Goal: Task Accomplishment & Management: Use online tool/utility

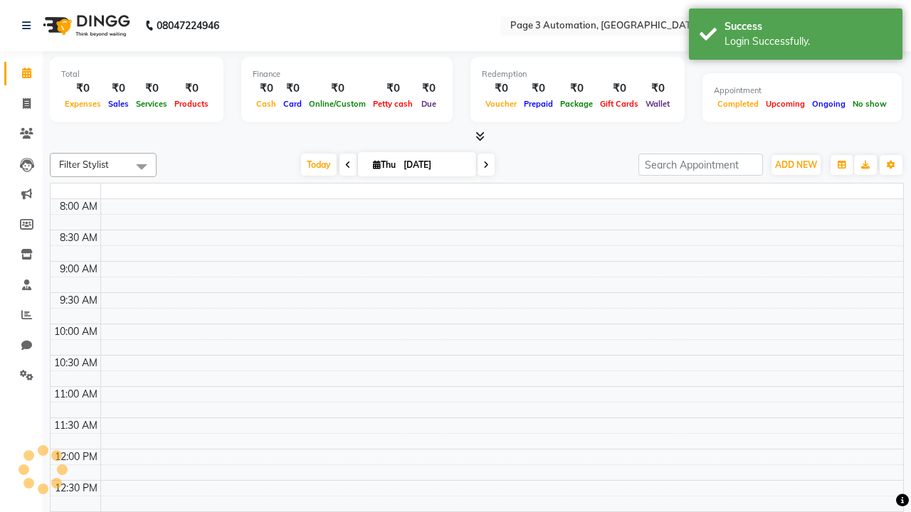
select select "en"
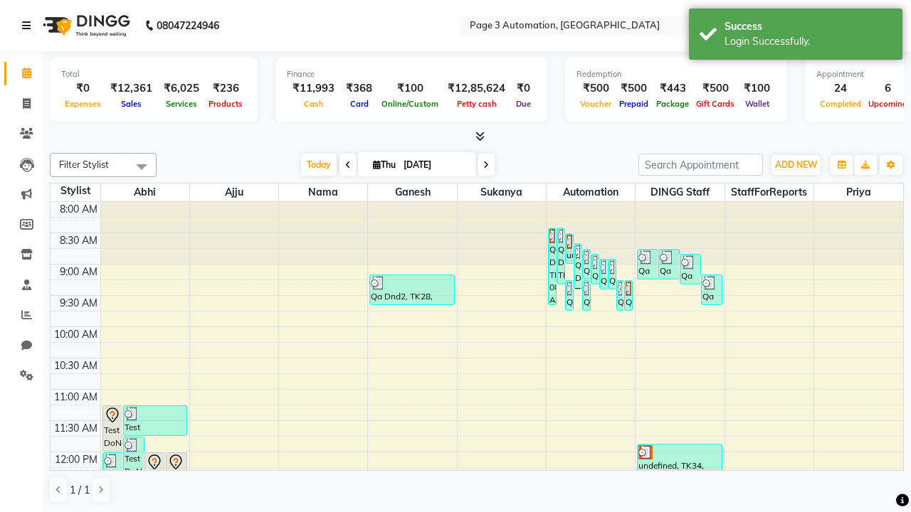
click at [29, 26] on icon at bounding box center [26, 26] width 9 height 10
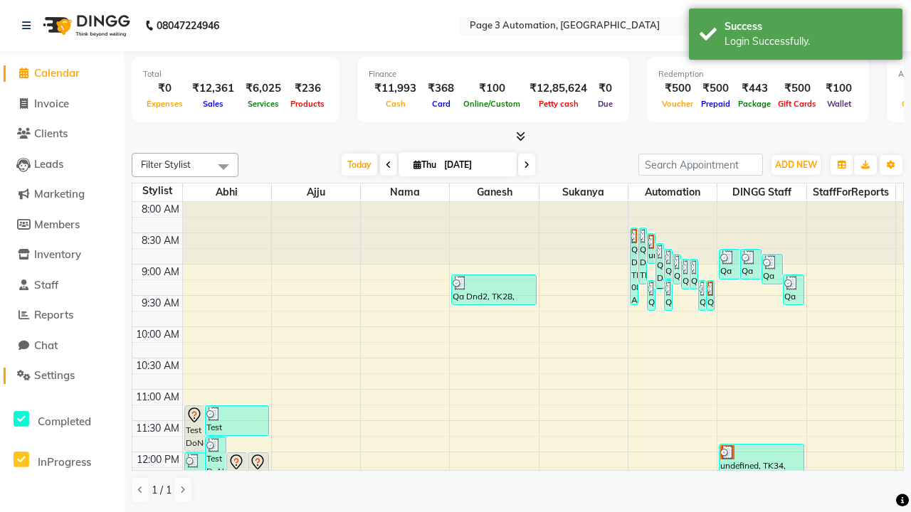
click at [62, 376] on span "Settings" at bounding box center [54, 376] width 41 height 14
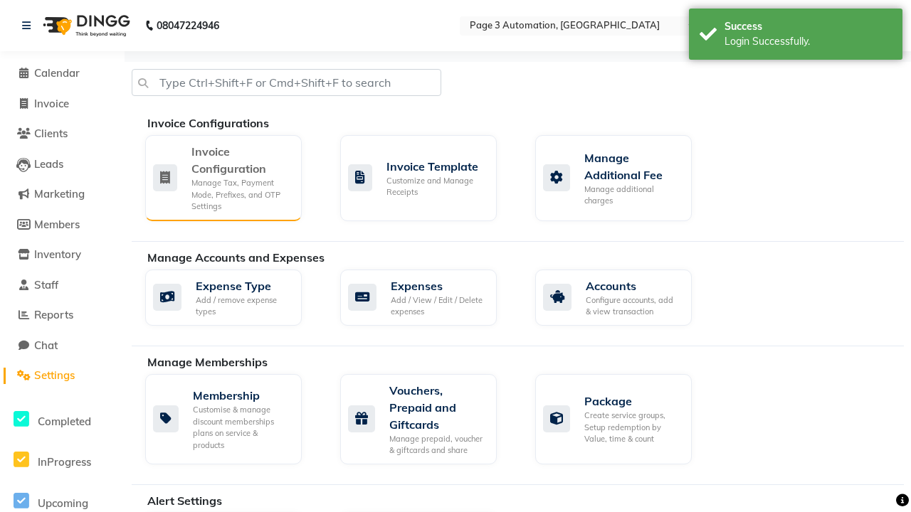
click at [223, 177] on div "Manage Tax, Payment Mode, Prefixes, and OTP Settings" at bounding box center [240, 195] width 99 height 36
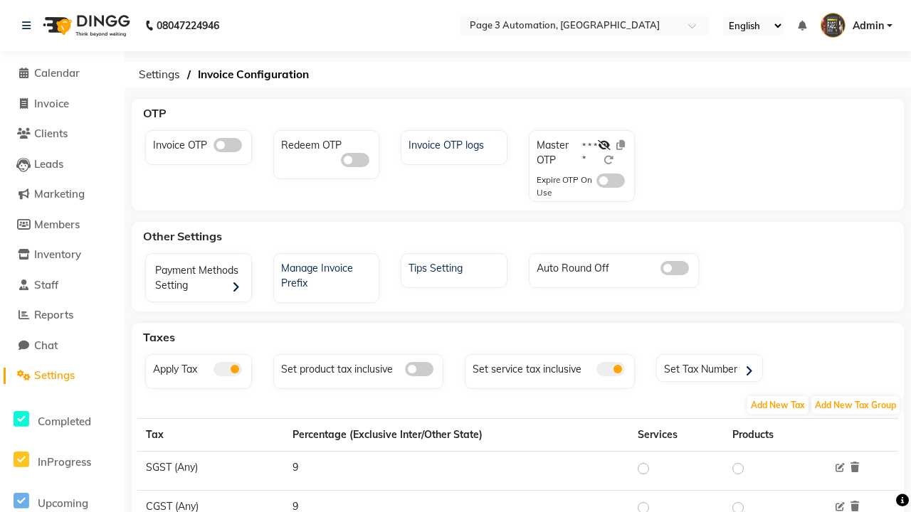
click at [227, 145] on span at bounding box center [228, 145] width 28 height 14
click at [214, 147] on input "checkbox" at bounding box center [214, 147] width 0 height 0
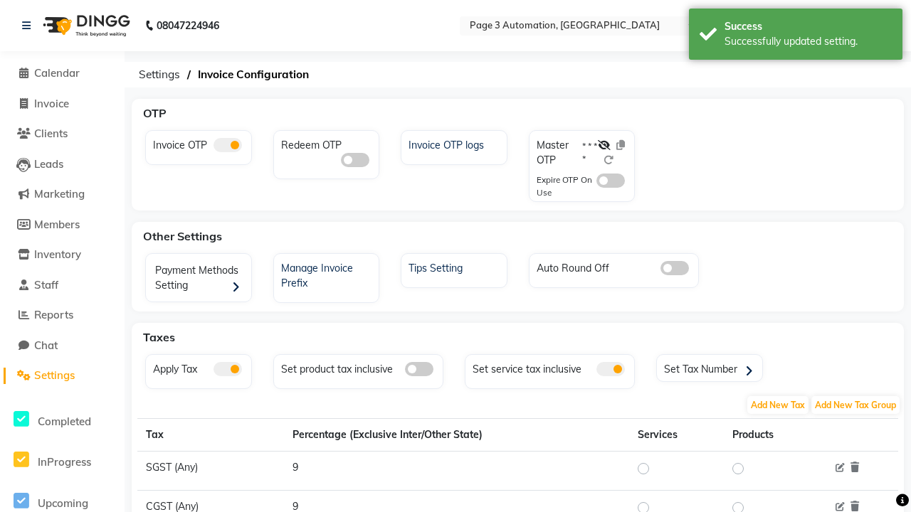
click at [611, 181] on span at bounding box center [610, 181] width 28 height 14
click at [596, 183] on input "checkbox" at bounding box center [596, 183] width 0 height 0
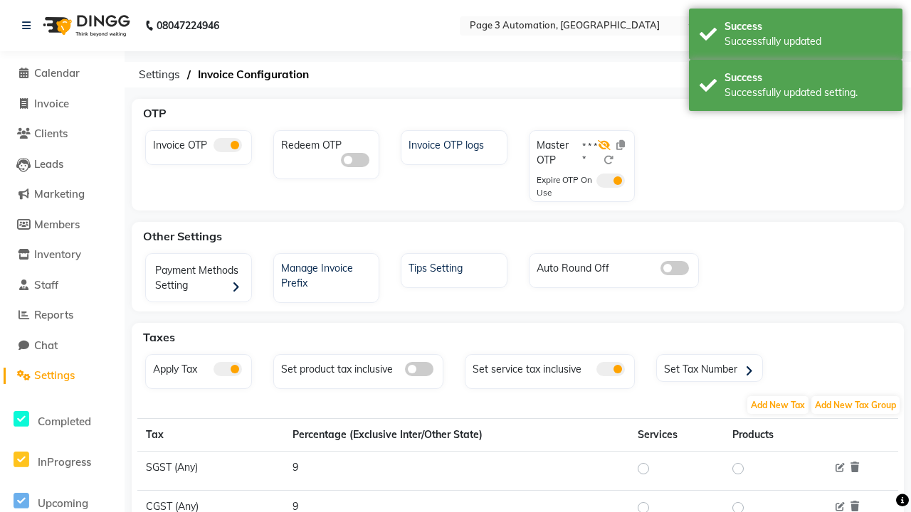
click at [604, 145] on icon at bounding box center [604, 145] width 13 height 10
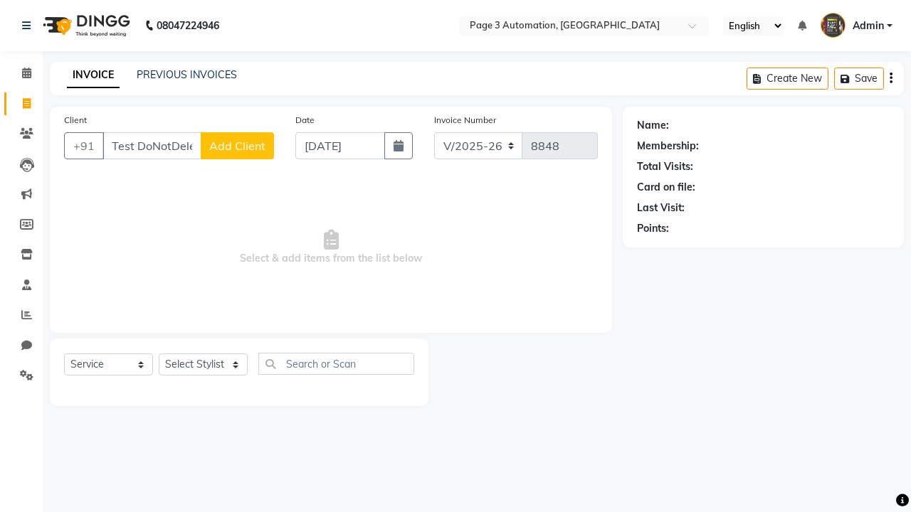
select select "2774"
select select "service"
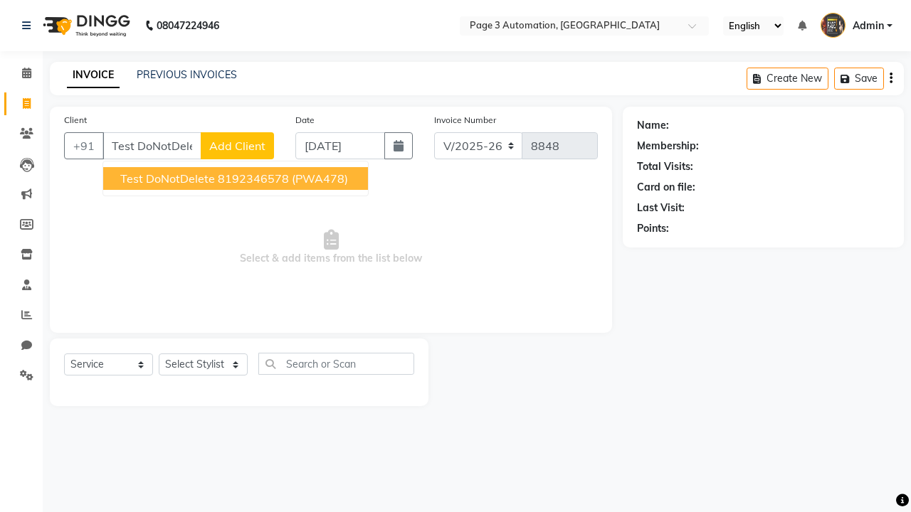
click at [237, 179] on ngb-highlight "8192346578" at bounding box center [253, 179] width 71 height 14
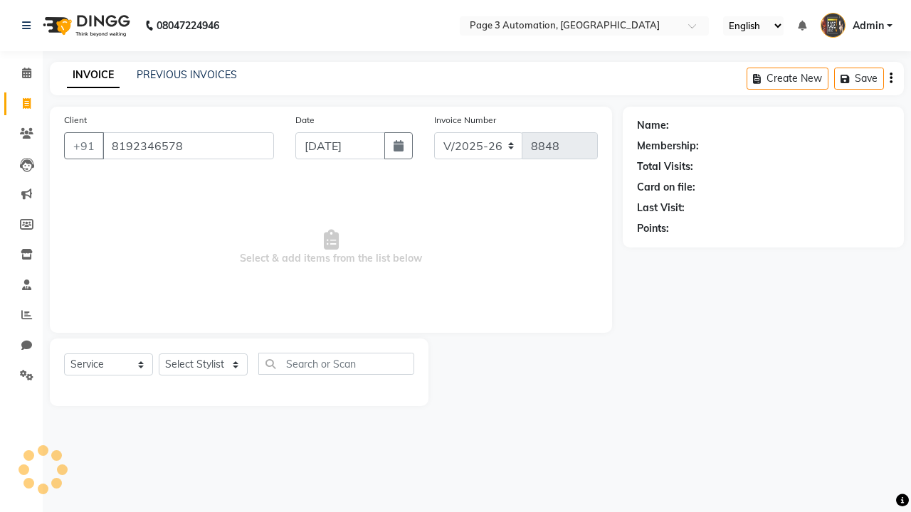
type input "8192346578"
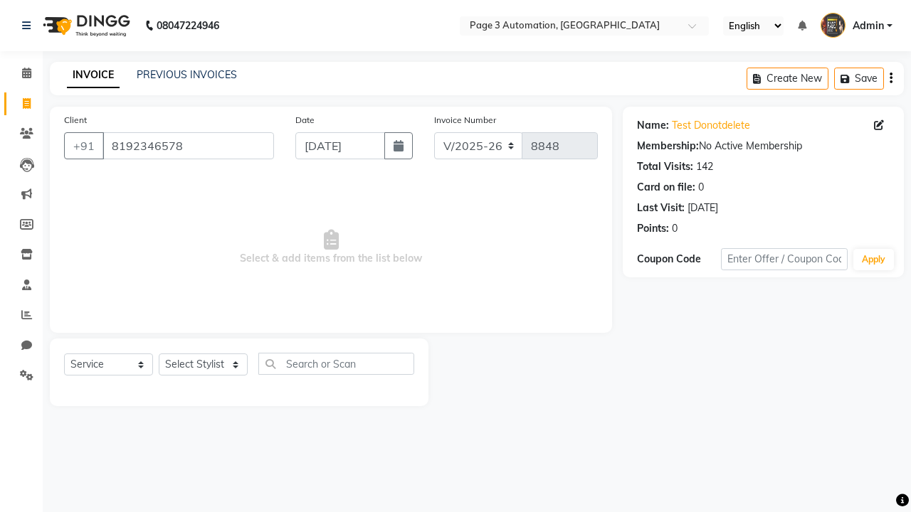
select select "71572"
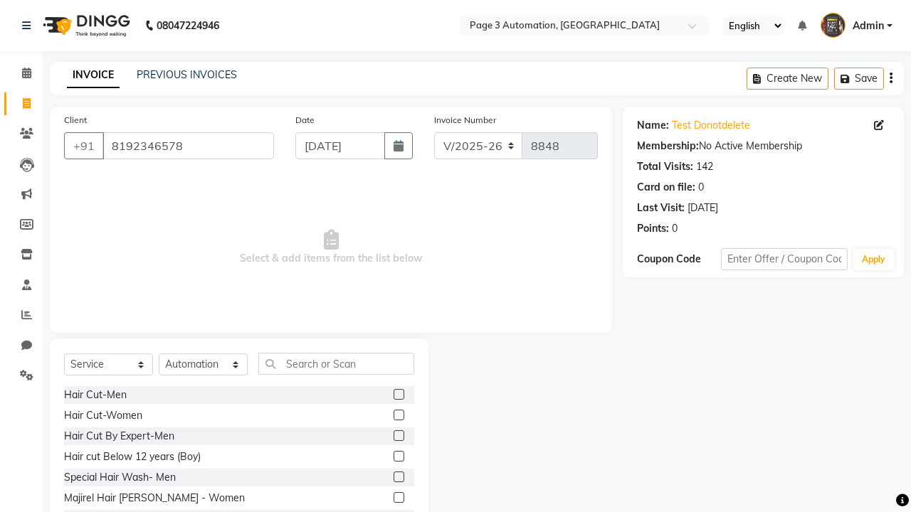
click at [398, 478] on label at bounding box center [399, 477] width 11 height 11
click at [398, 478] on input "checkbox" at bounding box center [398, 477] width 9 height 9
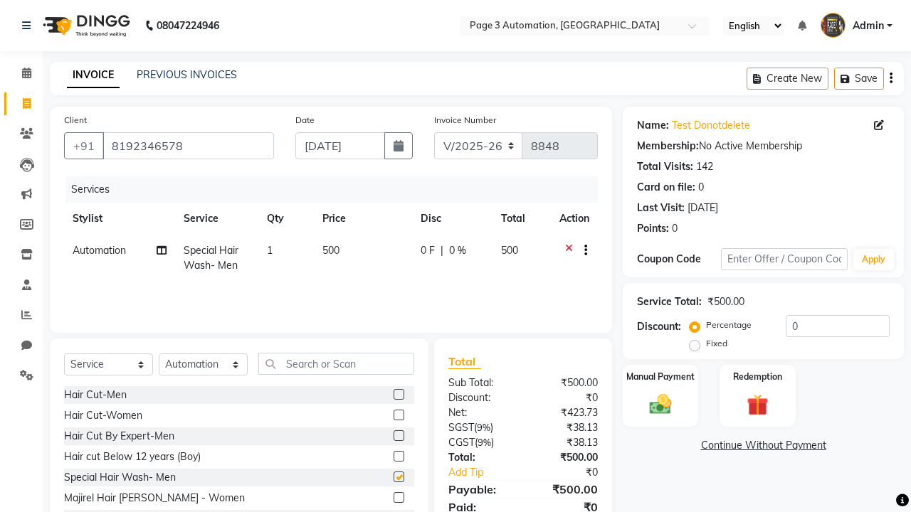
checkbox input "false"
click at [660, 377] on label "Manual Payment" at bounding box center [660, 376] width 71 height 14
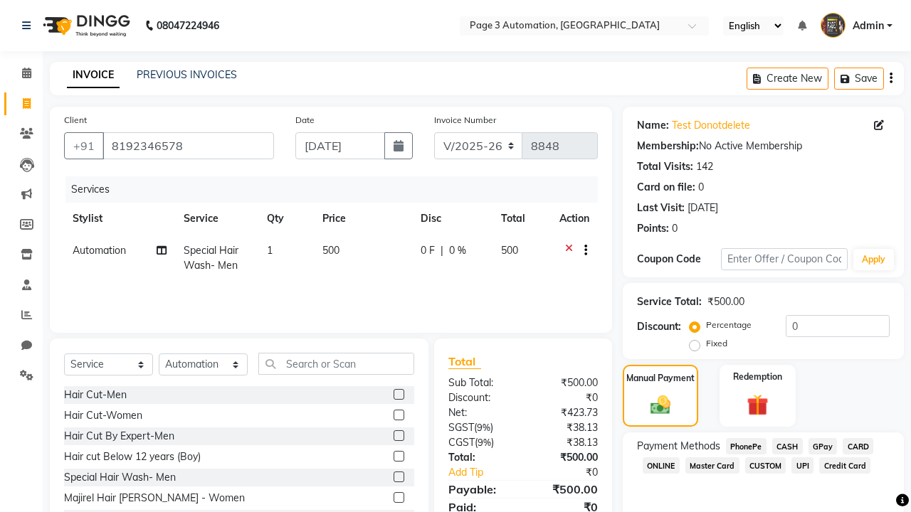
click at [787, 446] on span "CASH" at bounding box center [787, 446] width 31 height 16
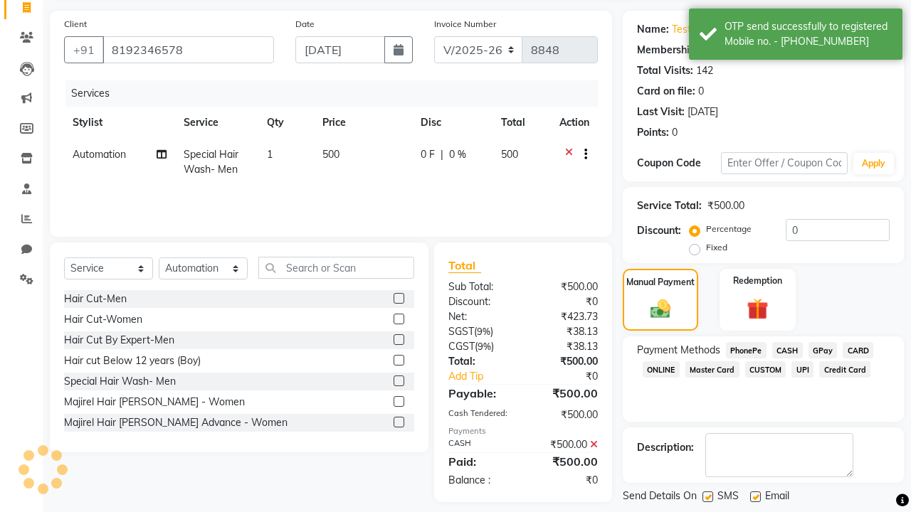
scroll to position [164, 0]
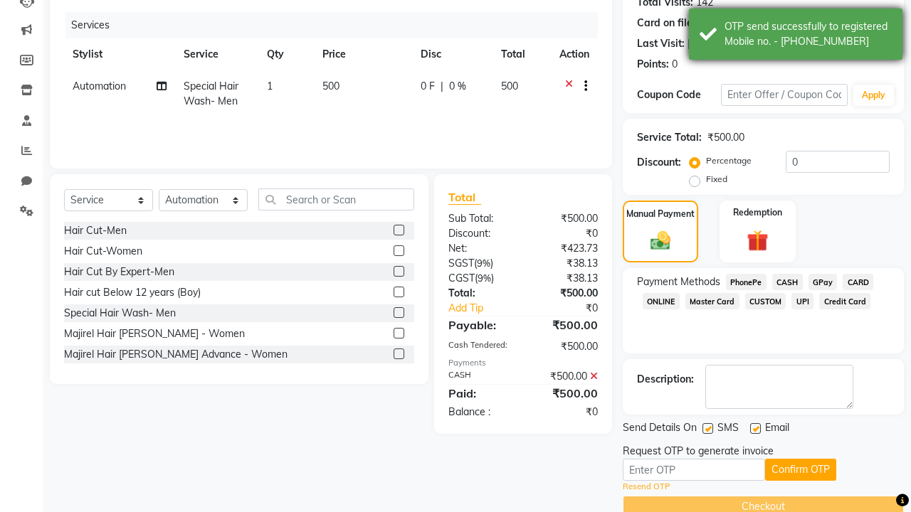
click at [796, 36] on div "OTP send successfully to registered Mobile no. - [PHONE_NUMBER]" at bounding box center [808, 34] width 167 height 30
type input "2401"
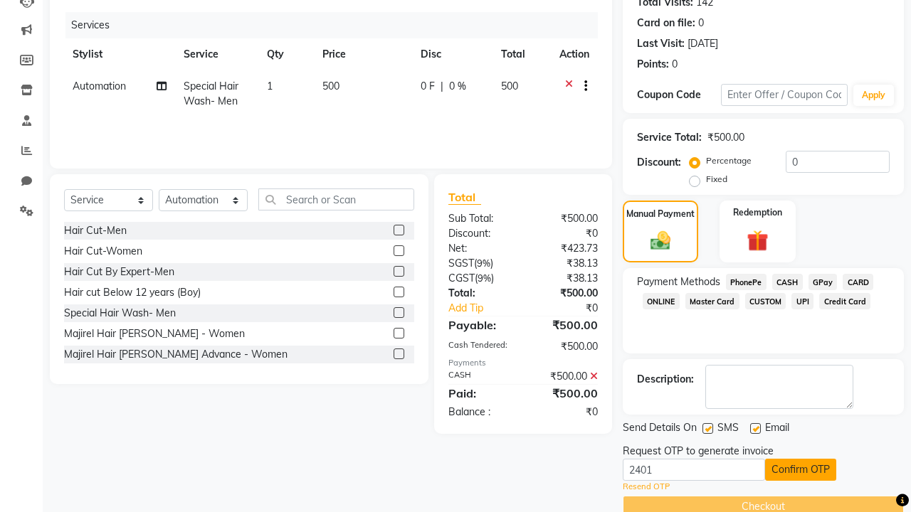
click at [801, 470] on button "Confirm OTP" at bounding box center [800, 470] width 71 height 22
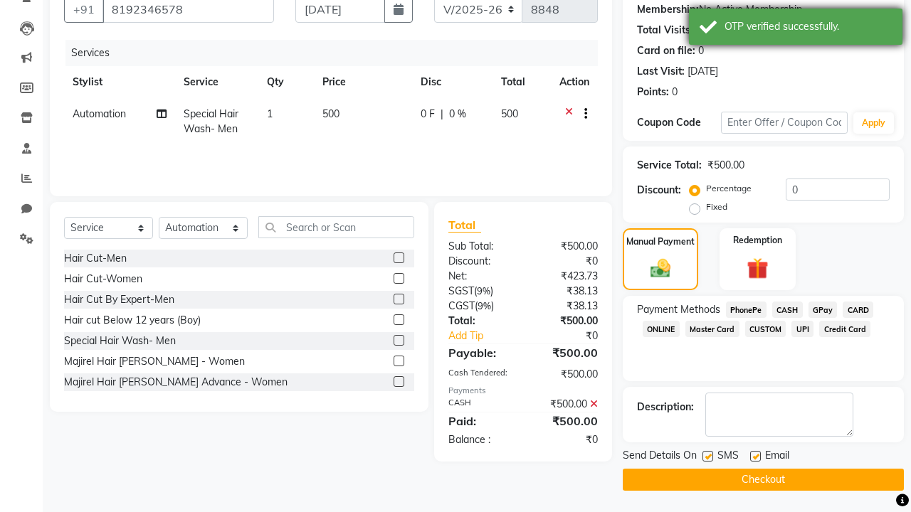
click at [796, 28] on div "OTP verified successfully." at bounding box center [808, 26] width 167 height 15
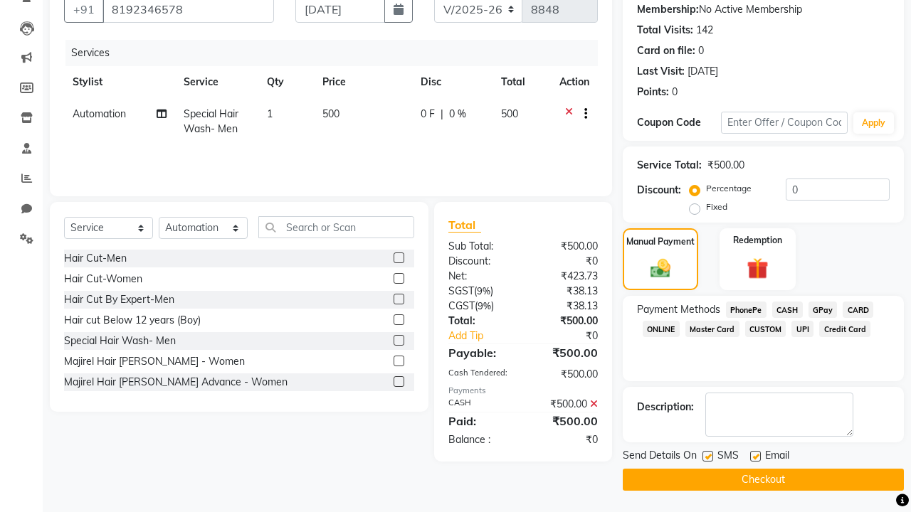
click at [707, 456] on label at bounding box center [707, 456] width 11 height 11
click at [707, 456] on input "checkbox" at bounding box center [706, 457] width 9 height 9
checkbox input "false"
click at [755, 456] on label at bounding box center [755, 456] width 11 height 11
click at [755, 456] on input "checkbox" at bounding box center [754, 457] width 9 height 9
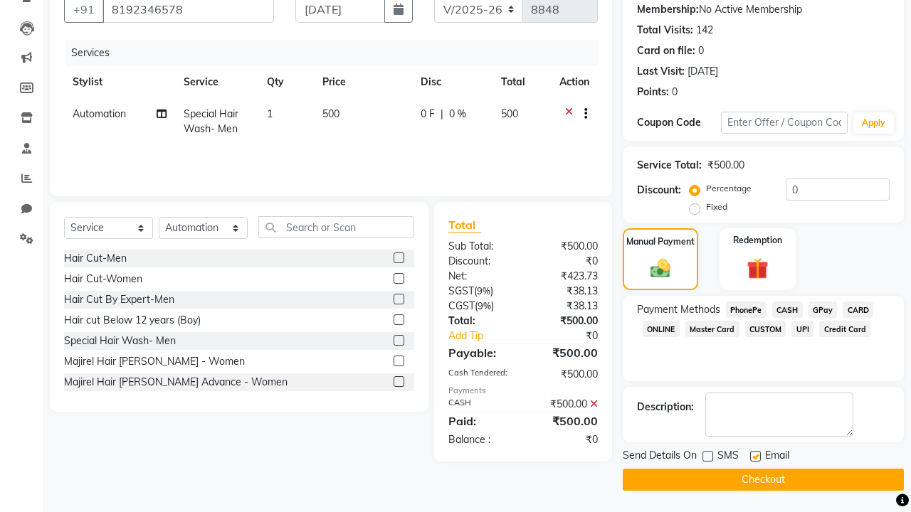
checkbox input "false"
click at [763, 480] on button "Checkout" at bounding box center [763, 480] width 281 height 22
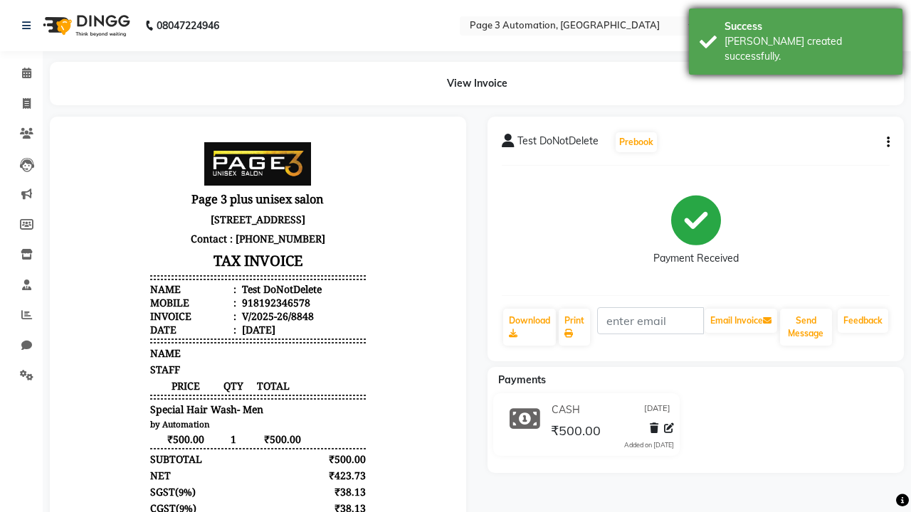
click at [796, 36] on div "[PERSON_NAME] created successfully." at bounding box center [808, 49] width 167 height 30
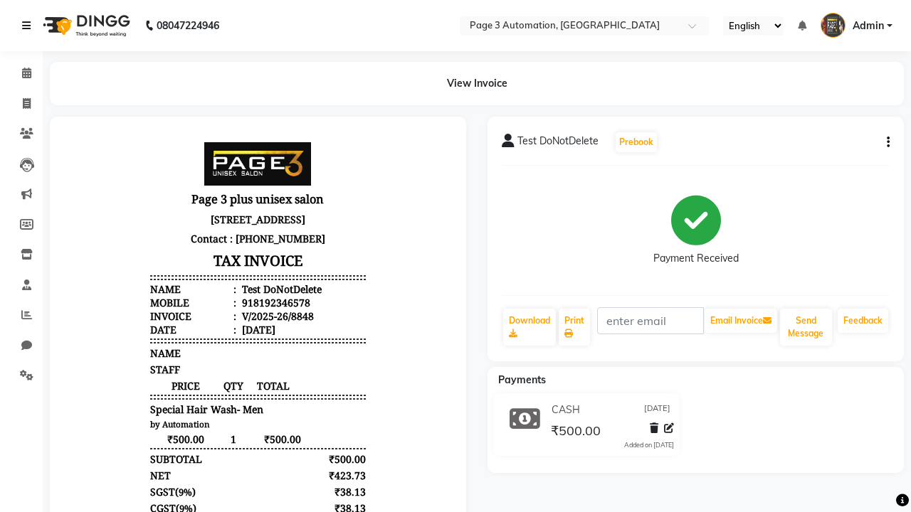
click at [29, 26] on icon at bounding box center [26, 26] width 9 height 10
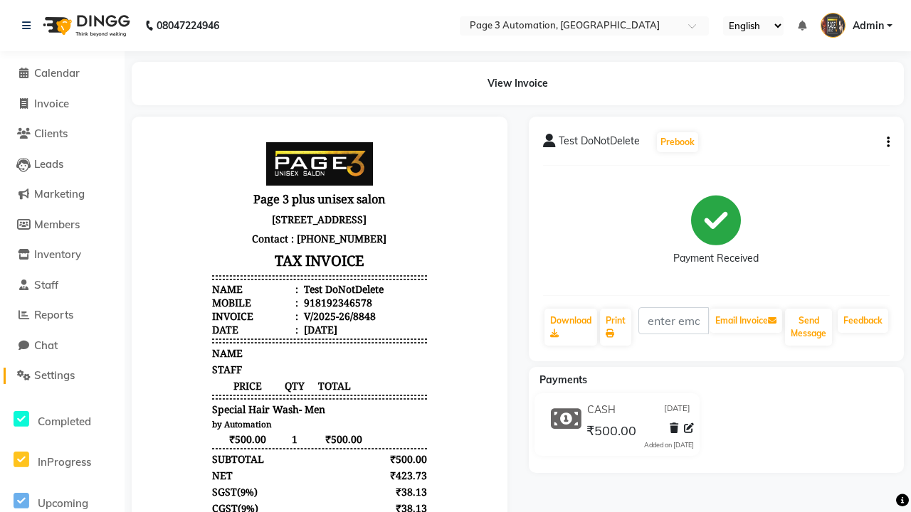
click at [62, 376] on span "Settings" at bounding box center [54, 376] width 41 height 14
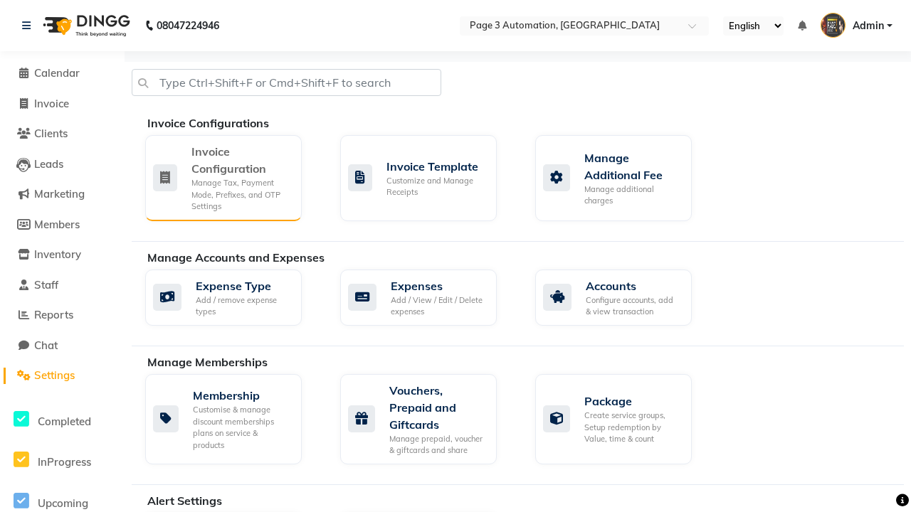
click at [223, 177] on div "Manage Tax, Payment Mode, Prefixes, and OTP Settings" at bounding box center [240, 195] width 99 height 36
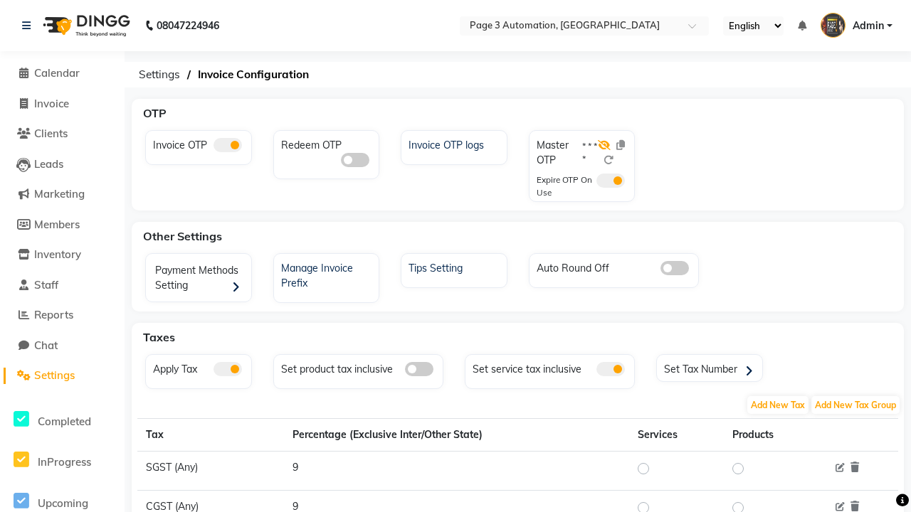
click at [604, 145] on icon at bounding box center [604, 145] width 13 height 10
click at [227, 145] on span at bounding box center [228, 145] width 28 height 14
click at [214, 147] on input "checkbox" at bounding box center [214, 147] width 0 height 0
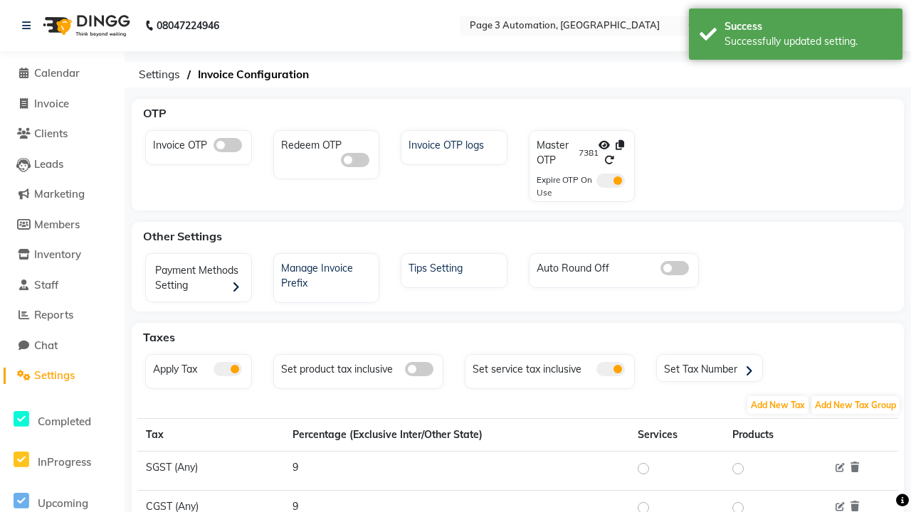
click at [611, 181] on span at bounding box center [610, 181] width 28 height 14
click at [596, 183] on input "checkbox" at bounding box center [596, 183] width 0 height 0
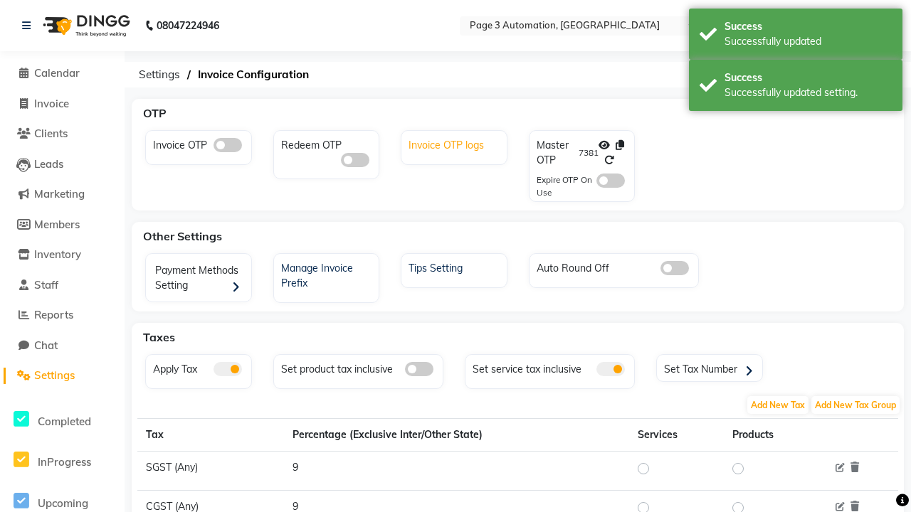
click at [456, 144] on div "Invoice OTP logs" at bounding box center [456, 144] width 102 height 19
